Goal: Task Accomplishment & Management: Use online tool/utility

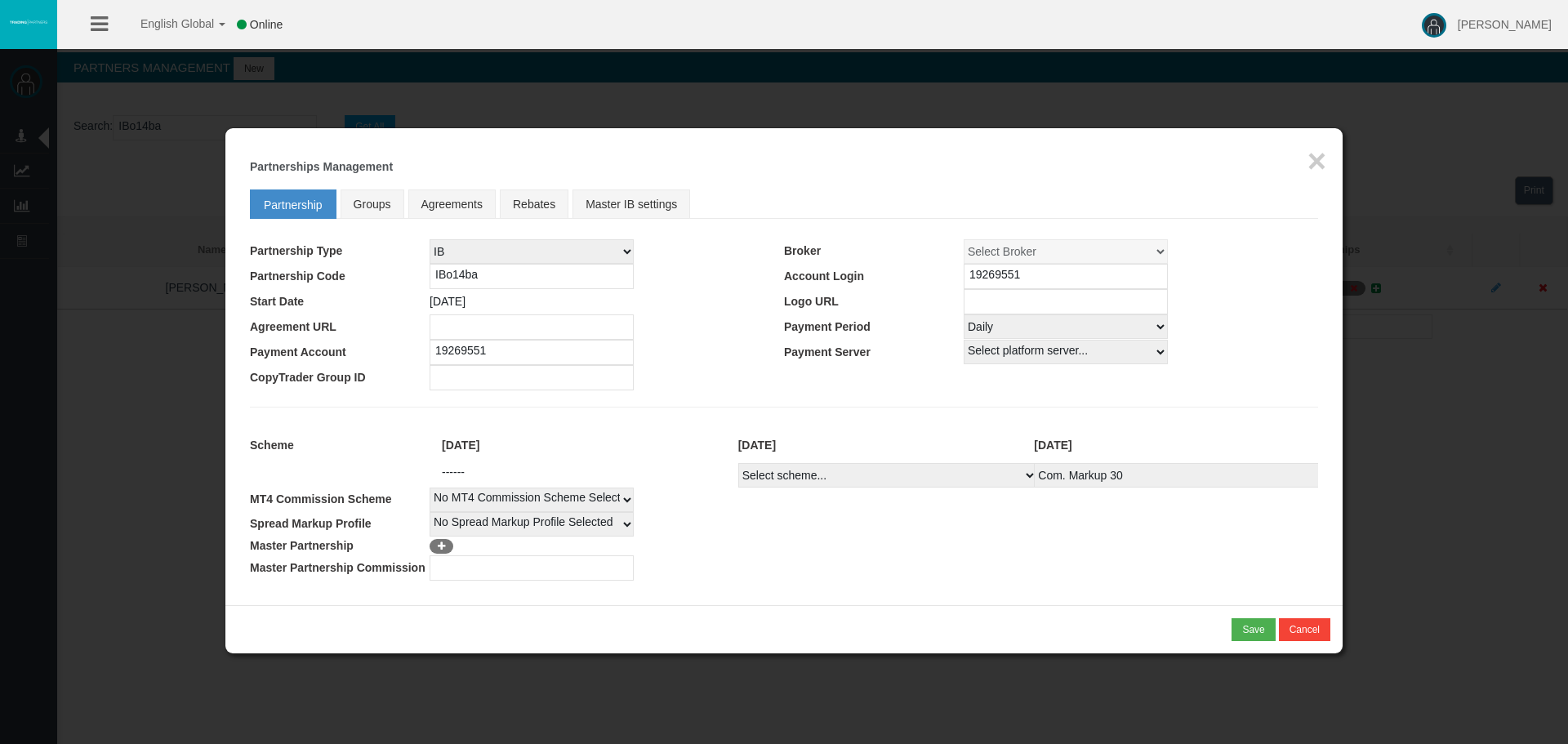
select select "25"
select select "1"
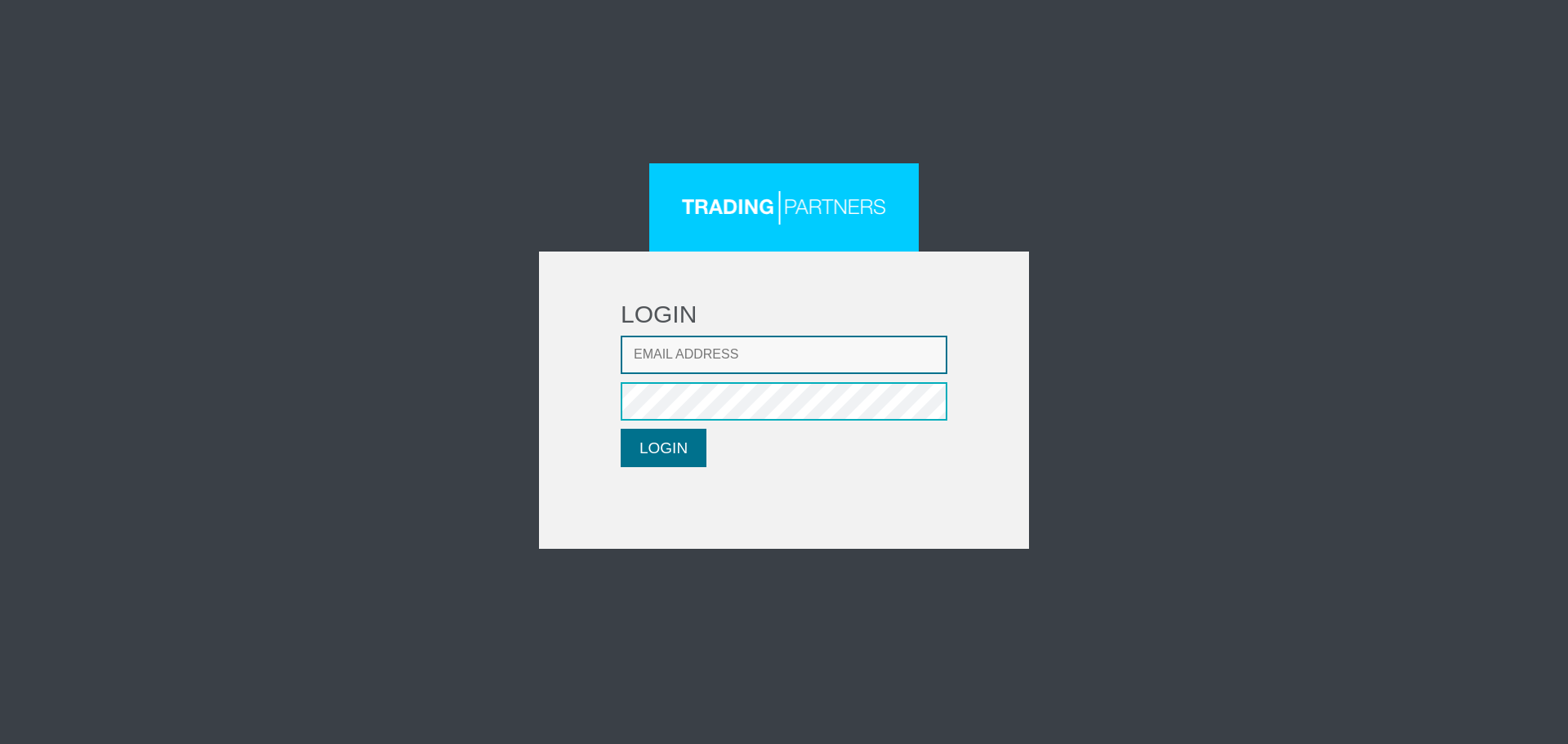
type input "[EMAIL_ADDRESS][DOMAIN_NAME]"
click at [687, 460] on button "LOGIN" at bounding box center [663, 448] width 86 height 38
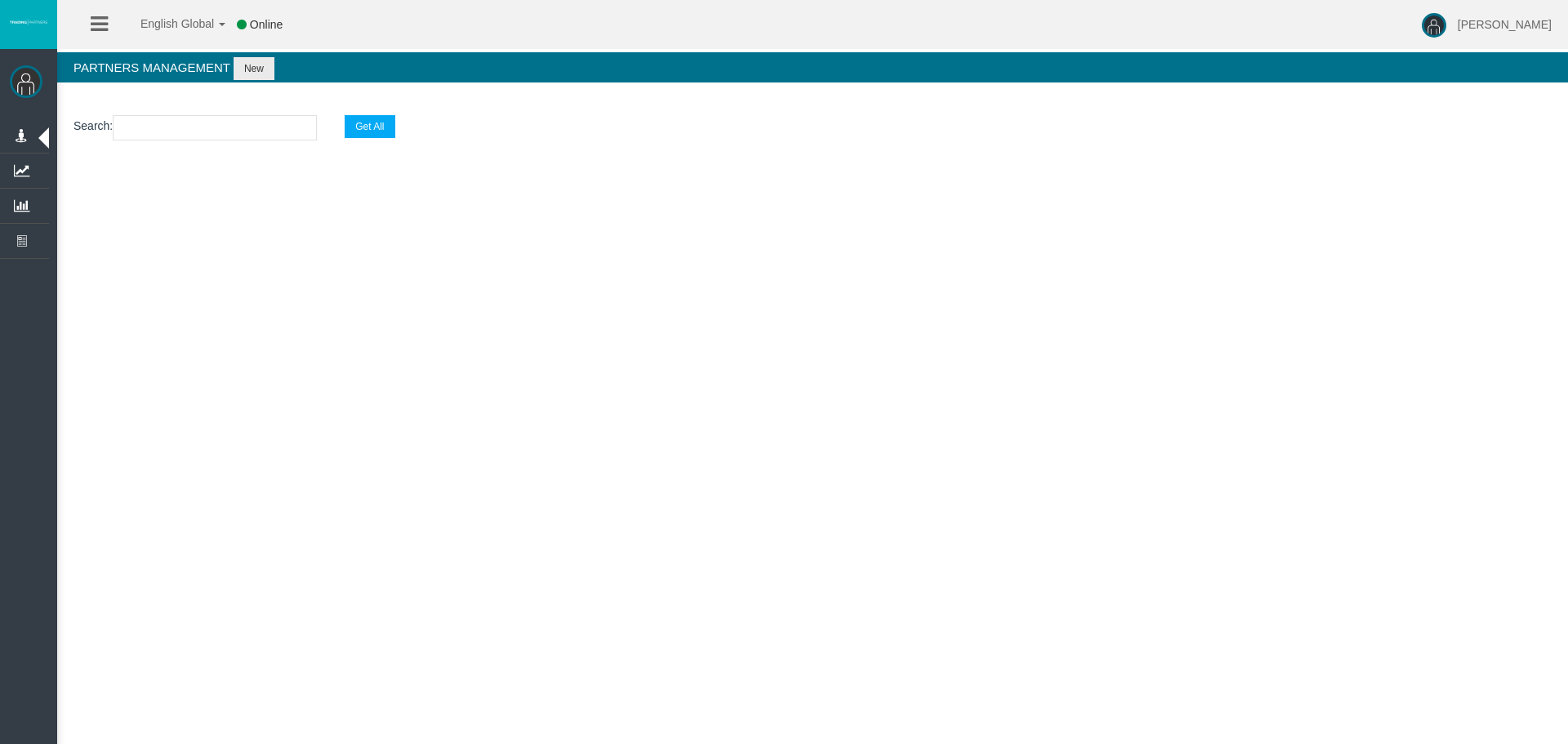
click at [218, 129] on input "text" at bounding box center [214, 128] width 204 height 25
paste input "IBo14ba"
type input "IBo14ba"
select select "25"
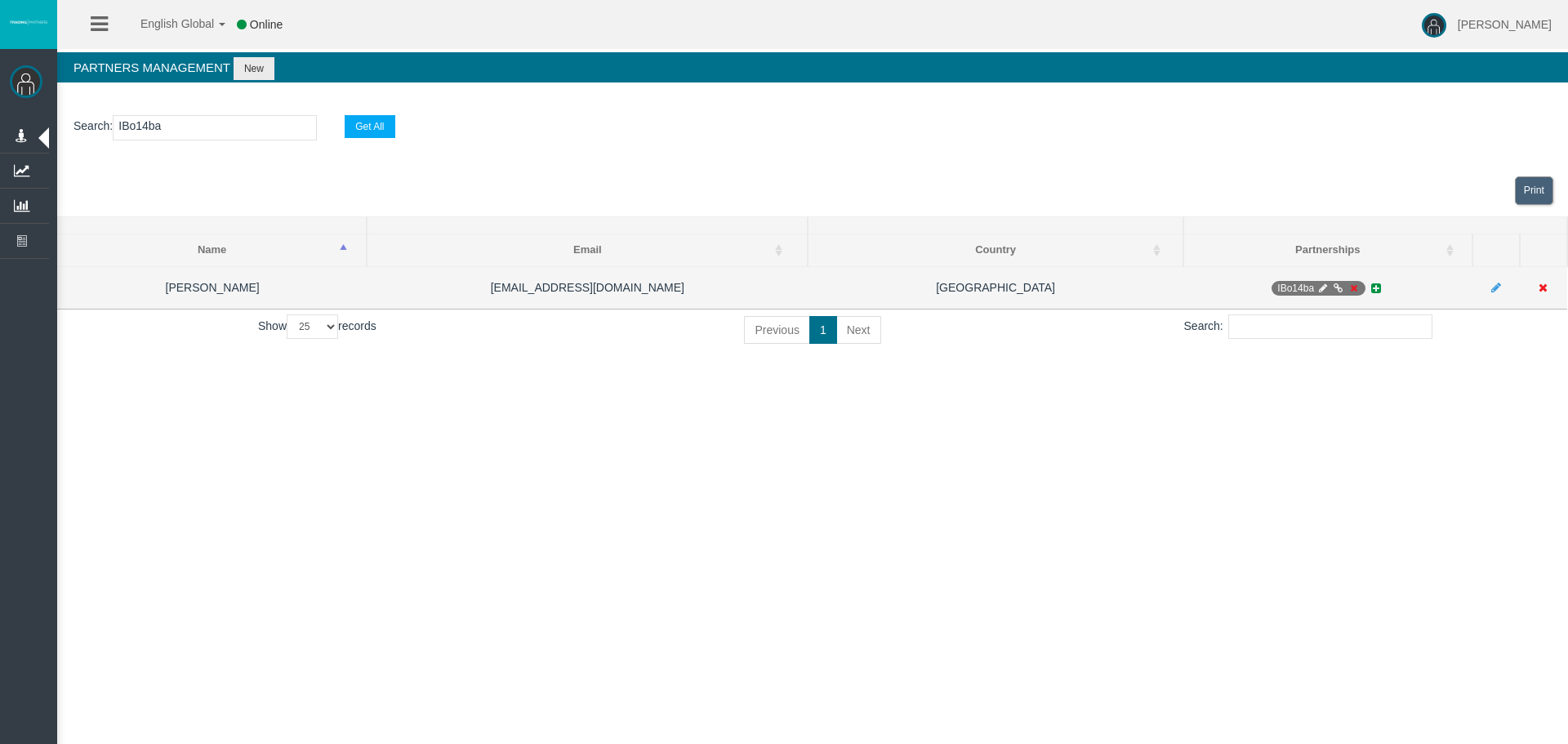
type input "IBo14ba"
click at [1340, 290] on icon at bounding box center [1337, 289] width 12 height 10
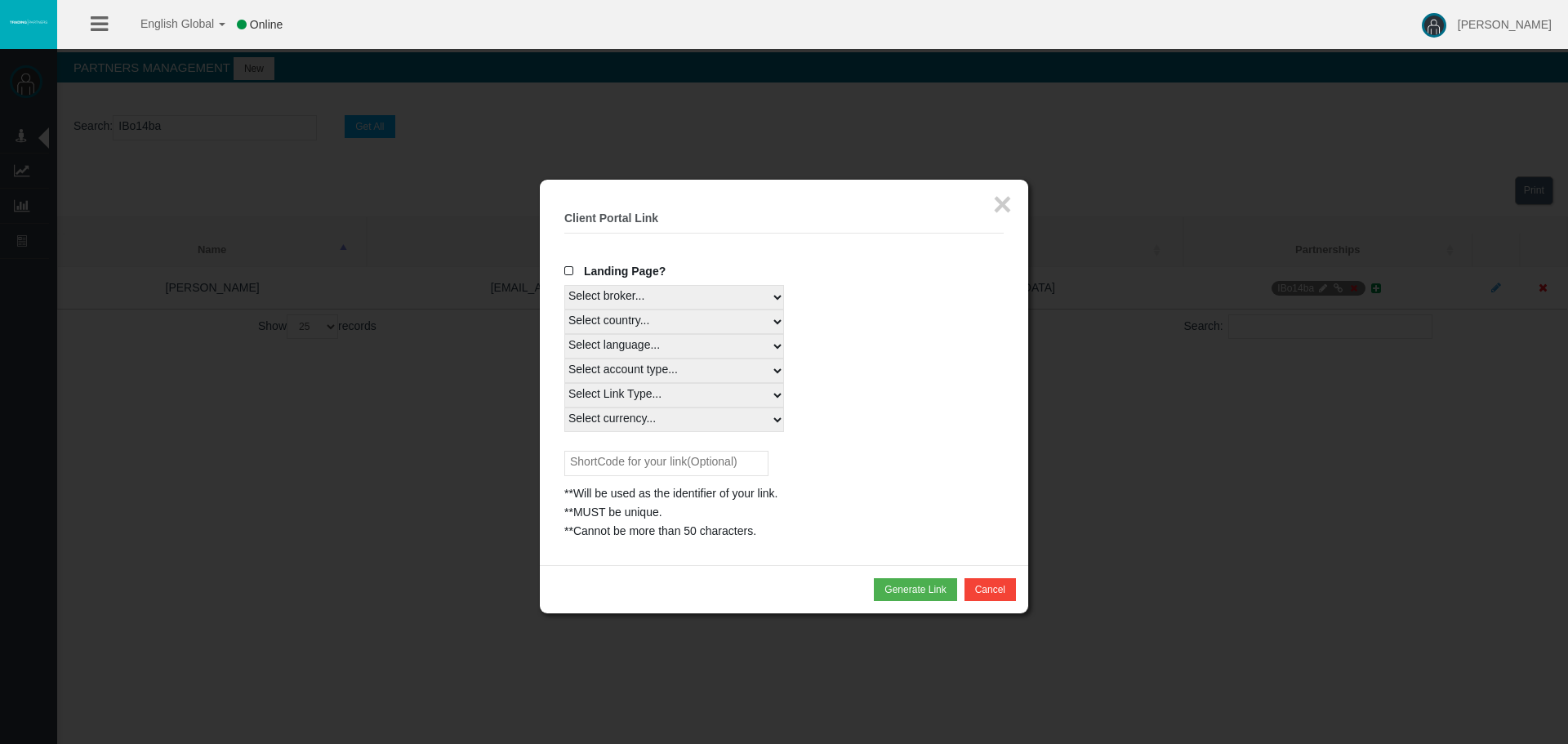
click at [781, 322] on select "Select country... Rest of the World" at bounding box center [674, 322] width 220 height 24
select select
click at [564, 310] on select "Select country... Rest of the World" at bounding box center [674, 322] width 220 height 24
drag, startPoint x: 742, startPoint y: 348, endPoint x: 732, endPoint y: 354, distance: 11.7
click at [742, 348] on select "Select language... English Japanese Chinese Portuguese Spanish Czech German Fre…" at bounding box center [674, 346] width 220 height 24
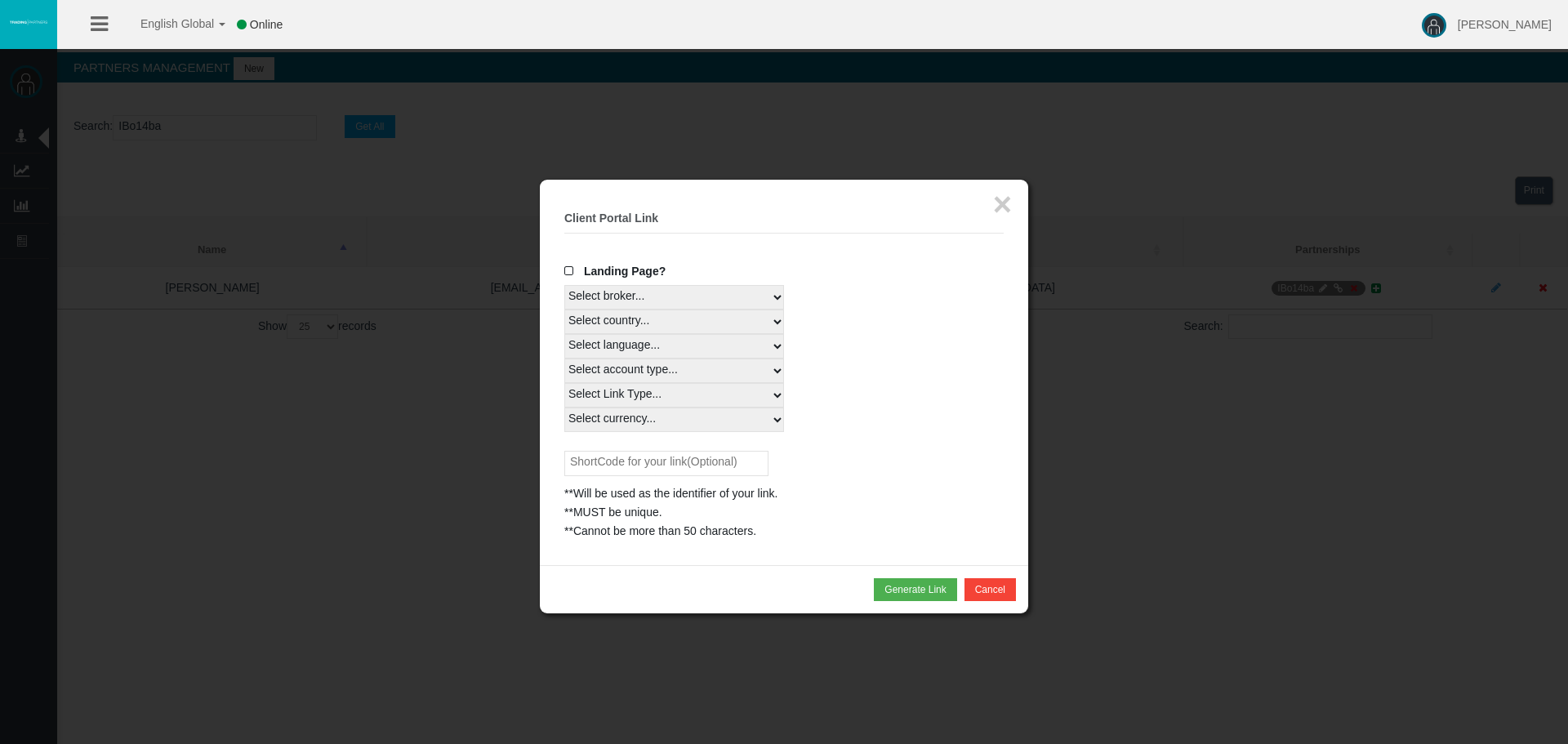
select select
click at [564, 334] on select "Select language... English Japanese Chinese Portuguese Spanish Czech German Fre…" at bounding box center [674, 346] width 220 height 24
click at [692, 376] on select "Select account type... All Platforms MT4 LiveFloatingSpreadAccount" at bounding box center [674, 371] width 220 height 24
select select
click at [564, 358] on select "Select account type... All Platforms MT4 LiveFloatingSpreadAccount" at bounding box center [674, 371] width 220 height 24
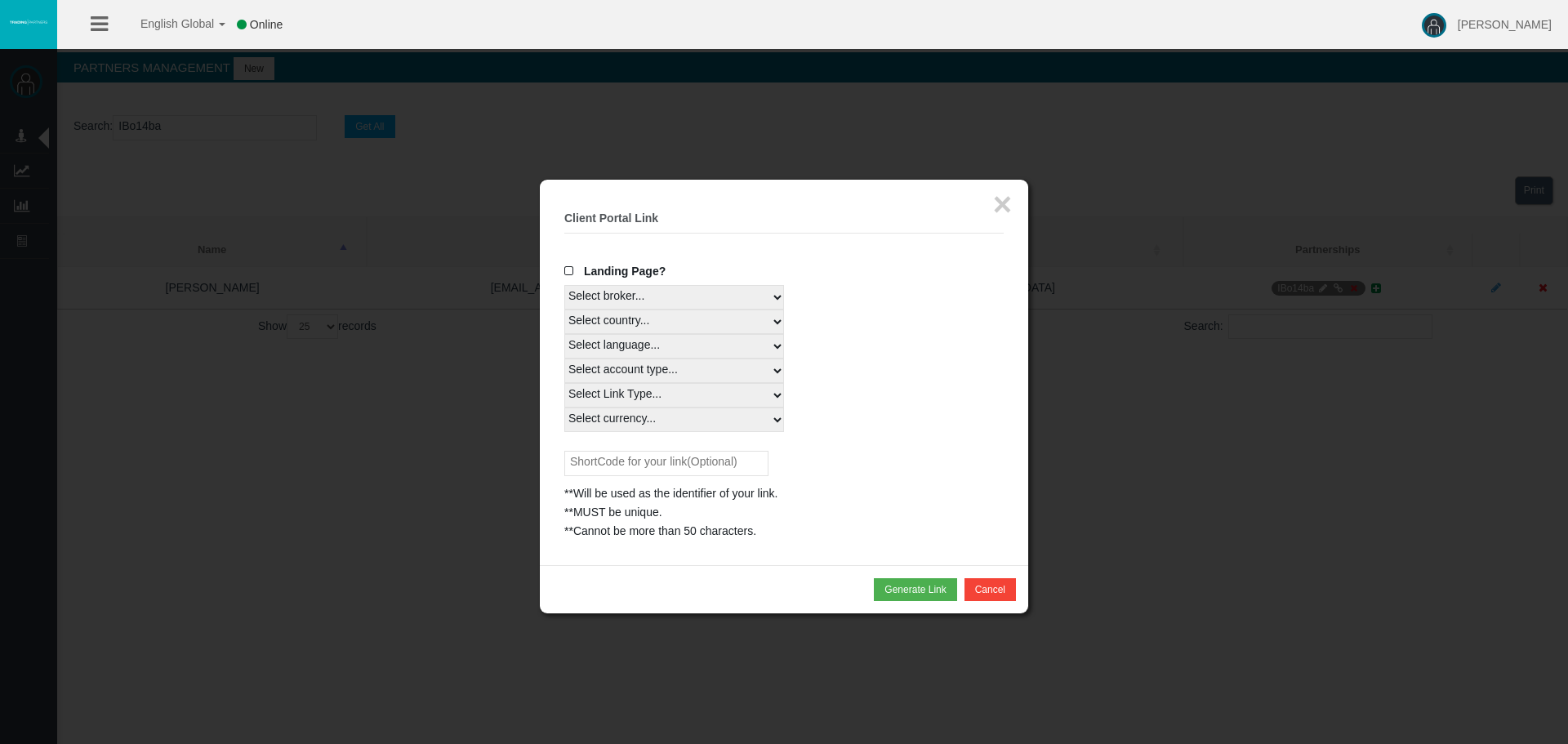
click at [681, 397] on select "Select Link Type... Real" at bounding box center [674, 396] width 220 height 24
select select "Real"
click at [564, 384] on select "Select Link Type... Real" at bounding box center [674, 396] width 220 height 24
click at [671, 425] on select "Select currency... All Currencies USD" at bounding box center [674, 420] width 220 height 24
select select "All Currencies"
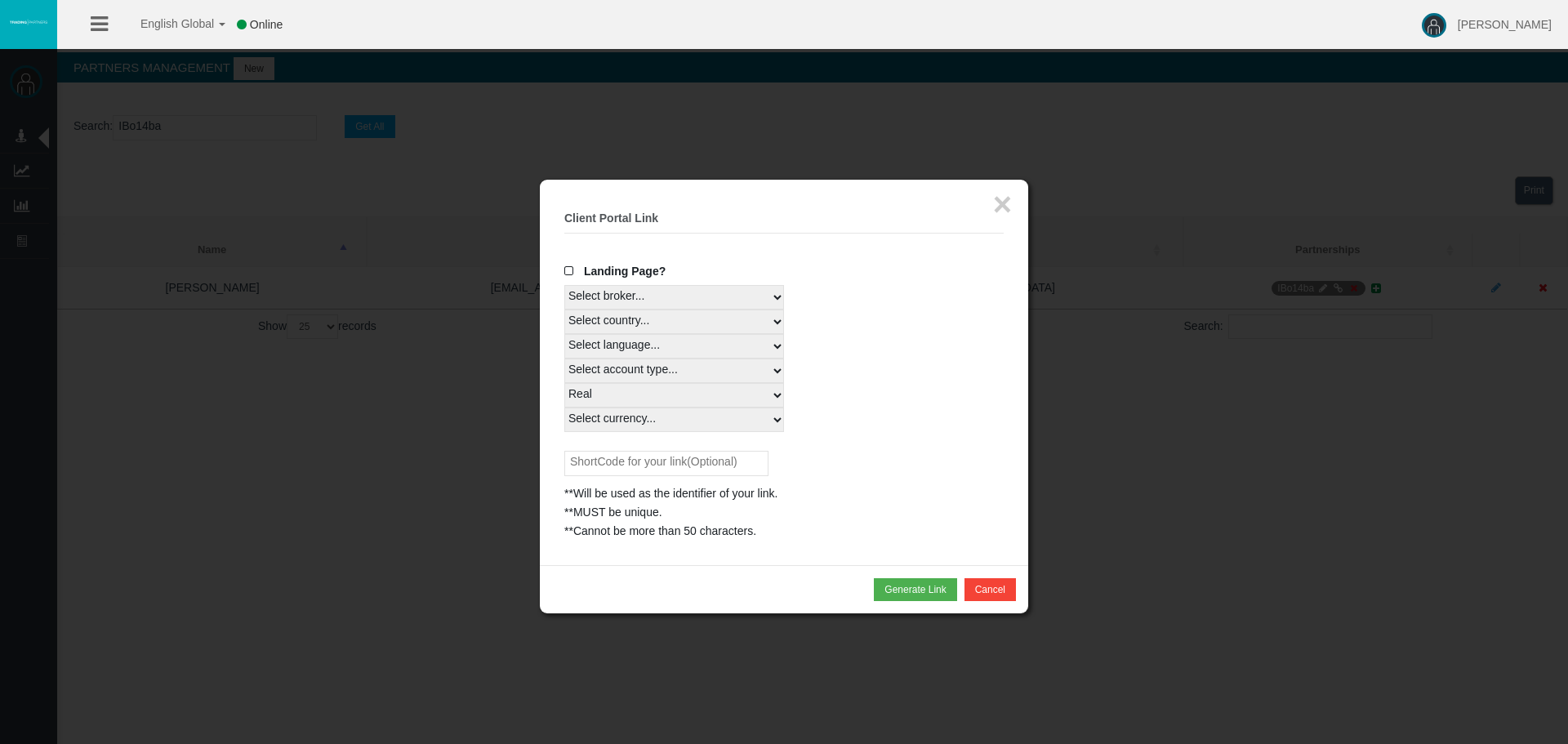
click at [564, 408] on select "Select currency... All Currencies USD" at bounding box center [674, 420] width 220 height 24
drag, startPoint x: 929, startPoint y: 594, endPoint x: 922, endPoint y: 588, distance: 9.2
click at [928, 595] on button "Generate Link" at bounding box center [915, 589] width 83 height 23
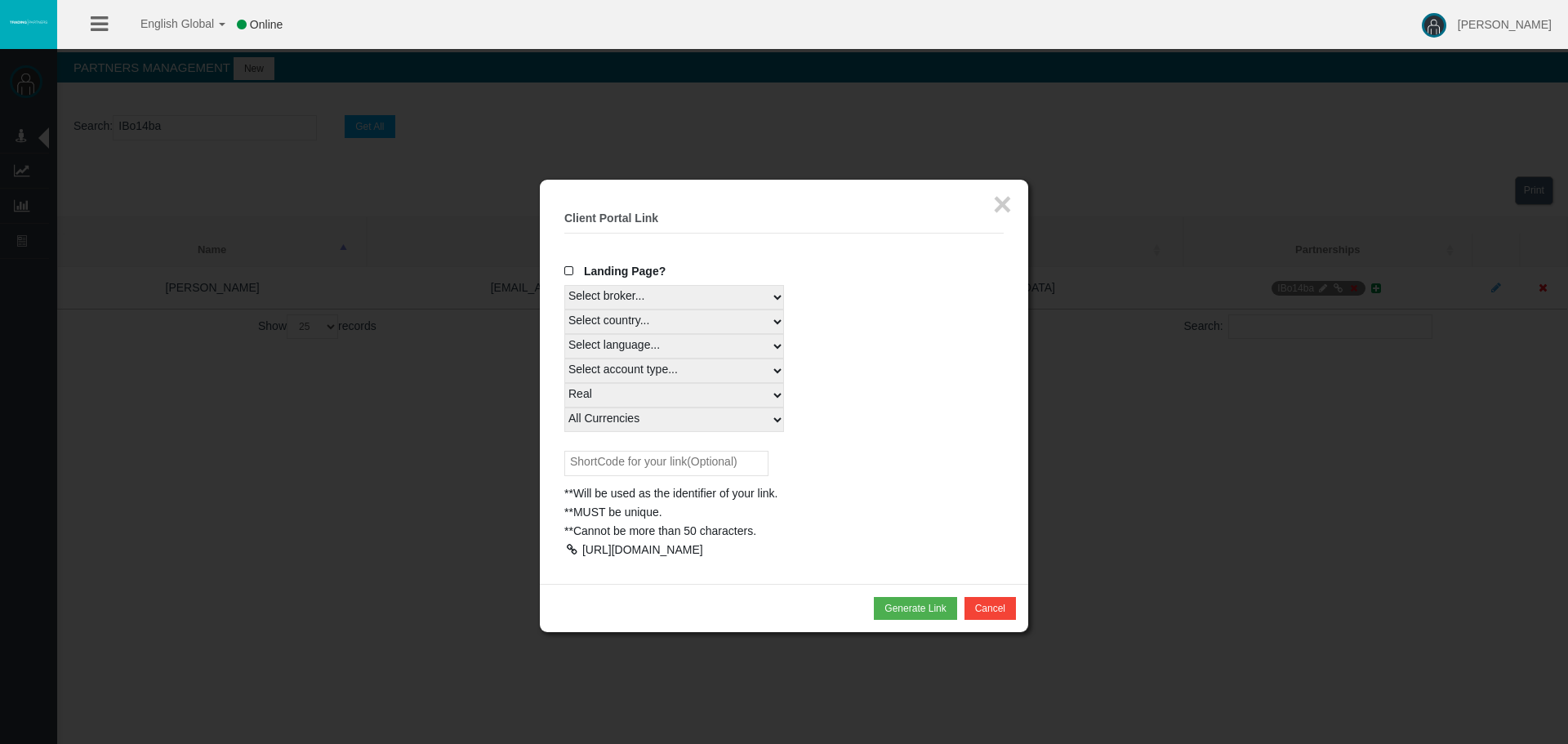
click at [574, 548] on div at bounding box center [571, 549] width 15 height 11
click at [1006, 201] on button "×" at bounding box center [1002, 204] width 19 height 33
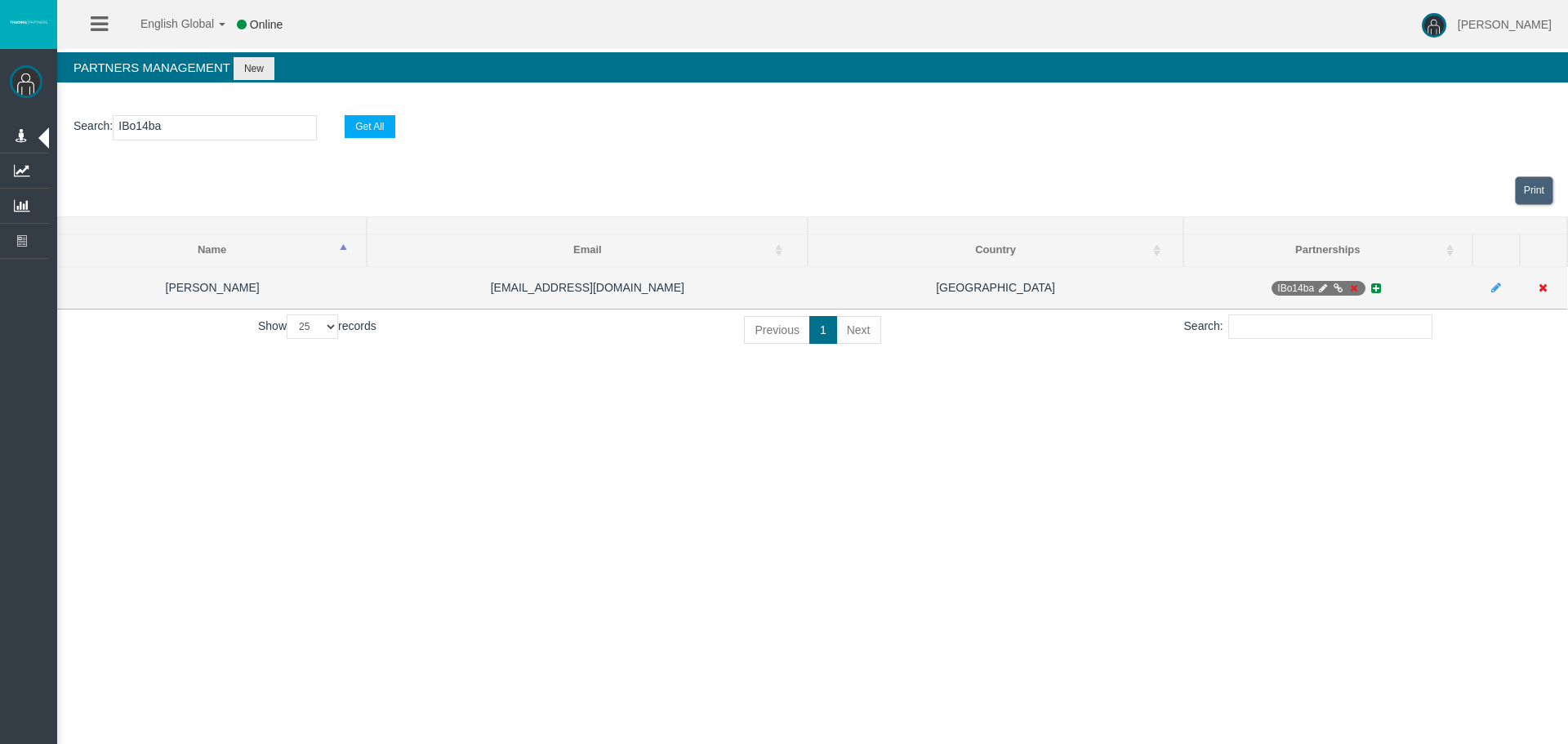
click at [1334, 288] on icon at bounding box center [1337, 289] width 12 height 10
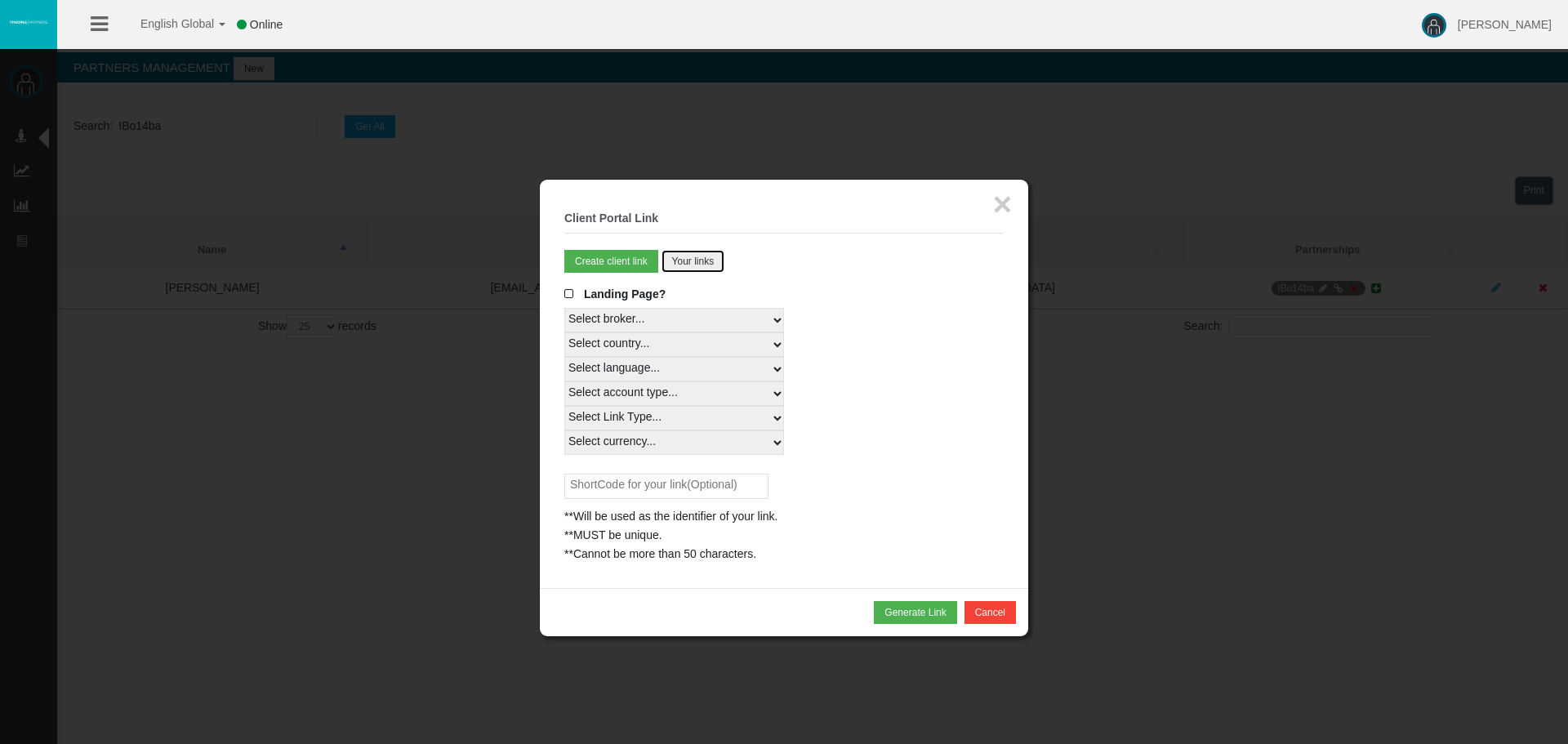
click at [695, 261] on button "Your links" at bounding box center [693, 262] width 63 height 23
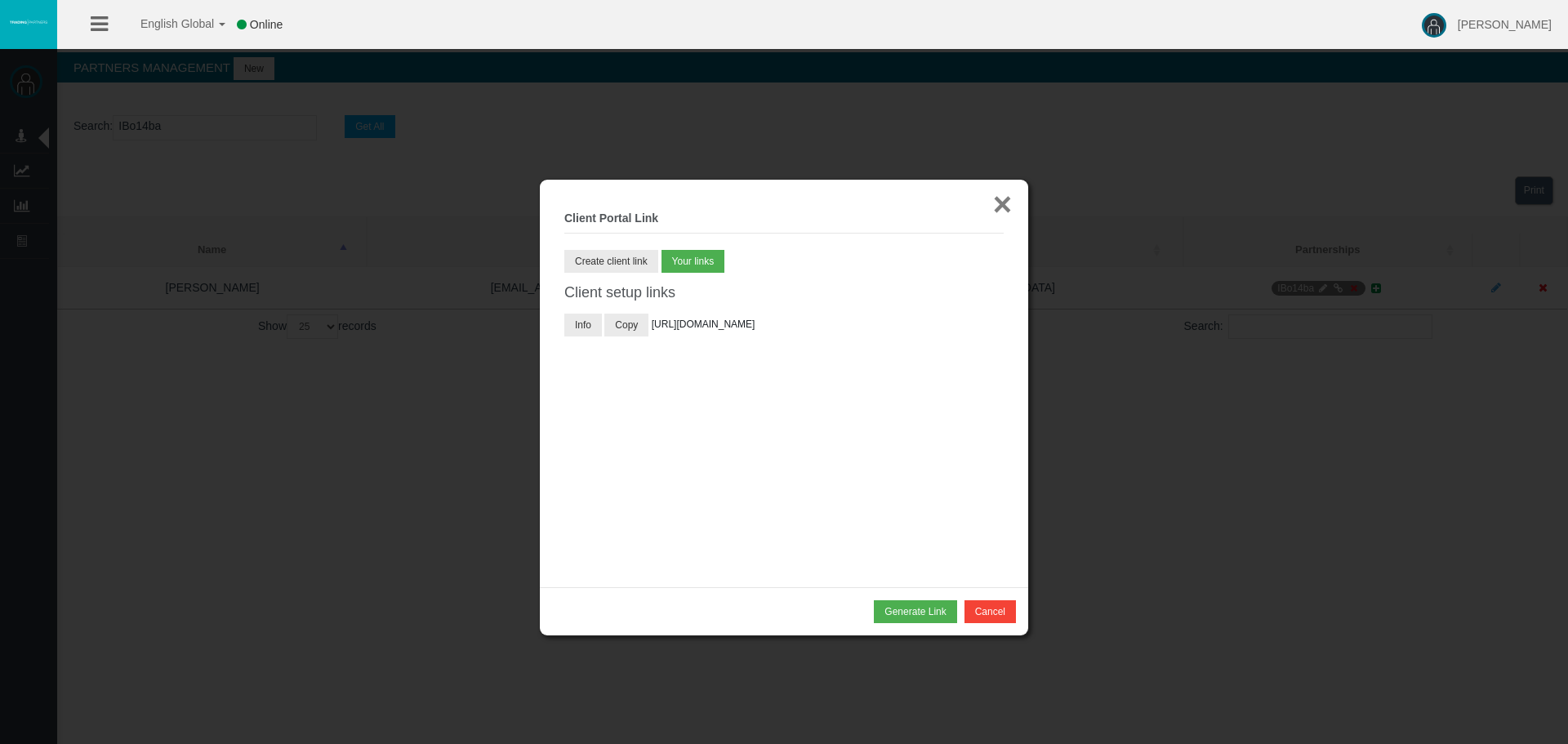
click at [1008, 207] on button "×" at bounding box center [1002, 204] width 19 height 33
